Goal: Information Seeking & Learning: Learn about a topic

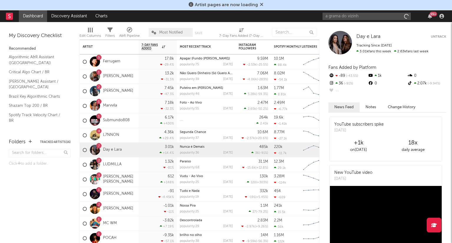
type input "a grama do vizinho"
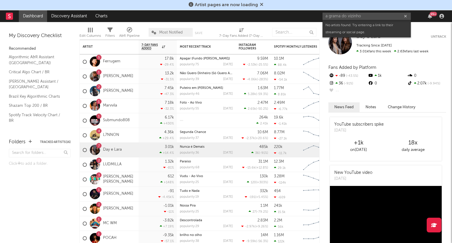
drag, startPoint x: 369, startPoint y: 16, endPoint x: 277, endPoint y: 9, distance: 92.7
click at [279, 9] on div "Artist pages are now loading Dashboard Discovery Assistant Charts a grama do vi…" at bounding box center [226, 121] width 452 height 243
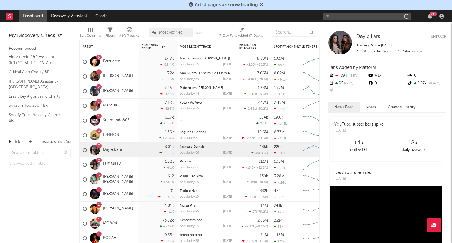
type input "b"
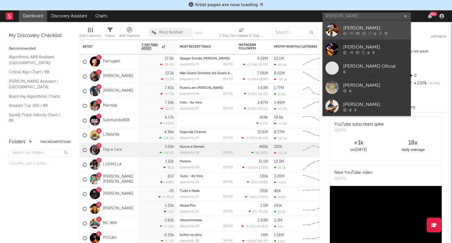
type input "[PERSON_NAME]"
click at [366, 28] on div "[PERSON_NAME]" at bounding box center [375, 27] width 65 height 7
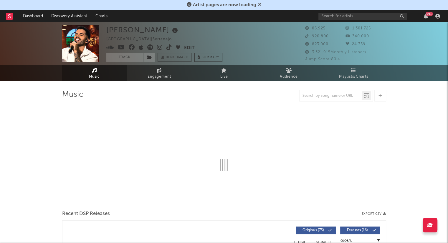
select select "6m"
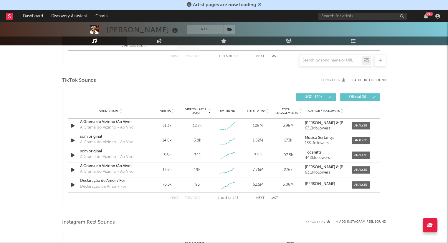
scroll to position [377, 0]
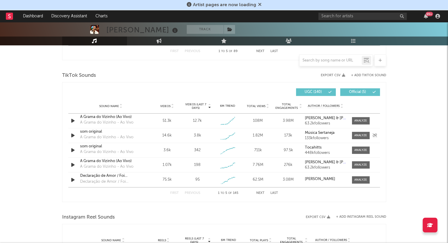
click at [152, 134] on div "Videos 14.6k" at bounding box center [167, 136] width 30 height 6
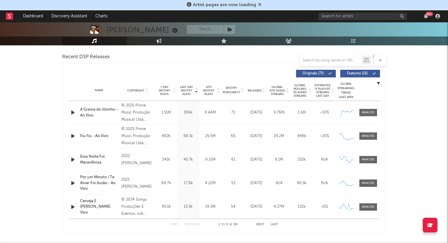
scroll to position [204, 0]
click at [342, 17] on input "text" at bounding box center [362, 16] width 88 height 7
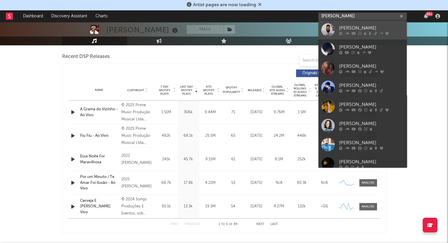
type input "[PERSON_NAME]"
click at [357, 27] on div "[PERSON_NAME]" at bounding box center [371, 27] width 65 height 7
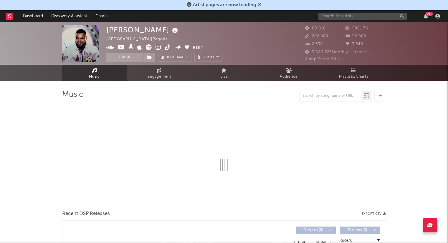
select select "6m"
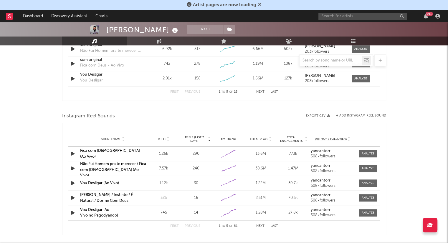
scroll to position [477, 0]
click at [346, 16] on input "text" at bounding box center [362, 16] width 88 height 7
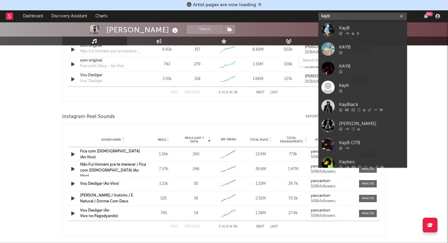
type input "kayb"
